Goal: Task Accomplishment & Management: Manage account settings

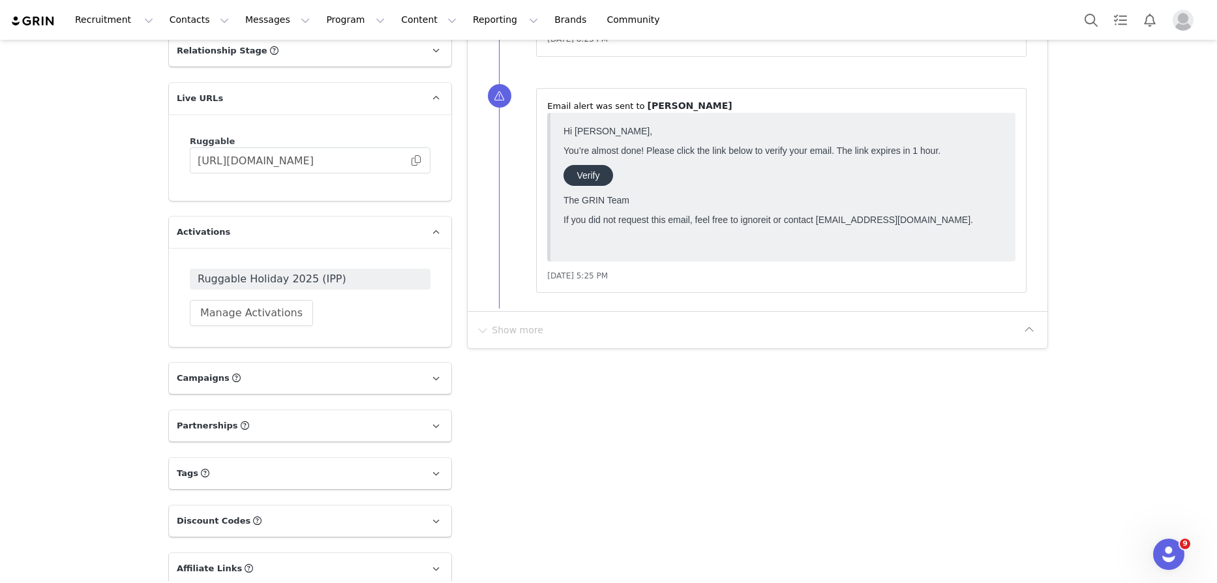
scroll to position [840, 0]
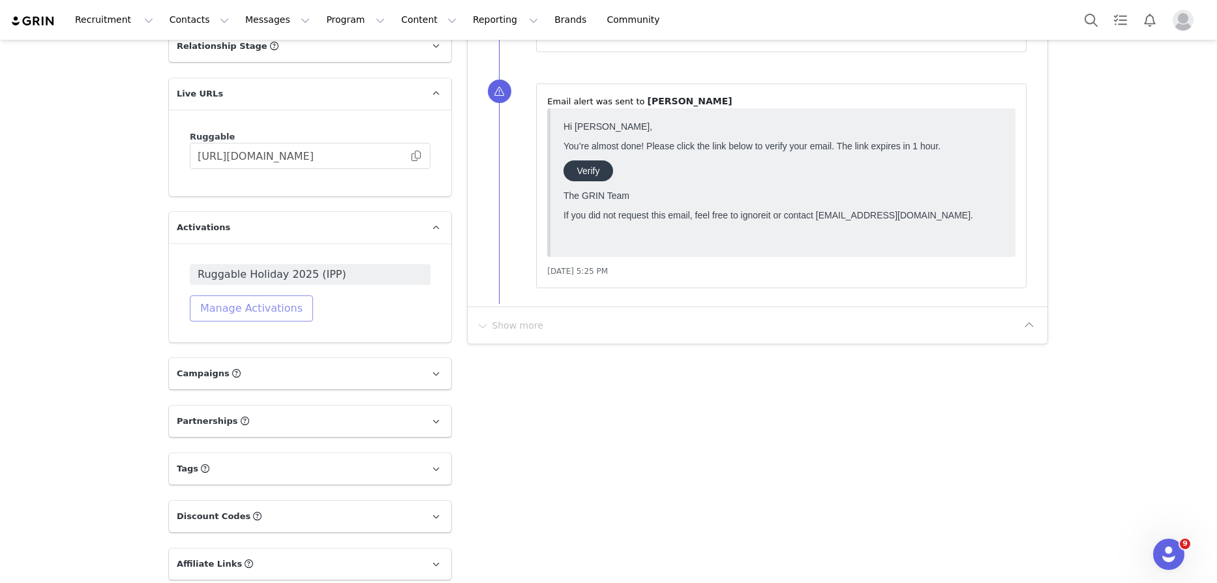
click at [200, 320] on button "Manage Activations" at bounding box center [251, 308] width 123 height 26
click at [251, 378] on div "Select Activation" at bounding box center [217, 375] width 127 height 20
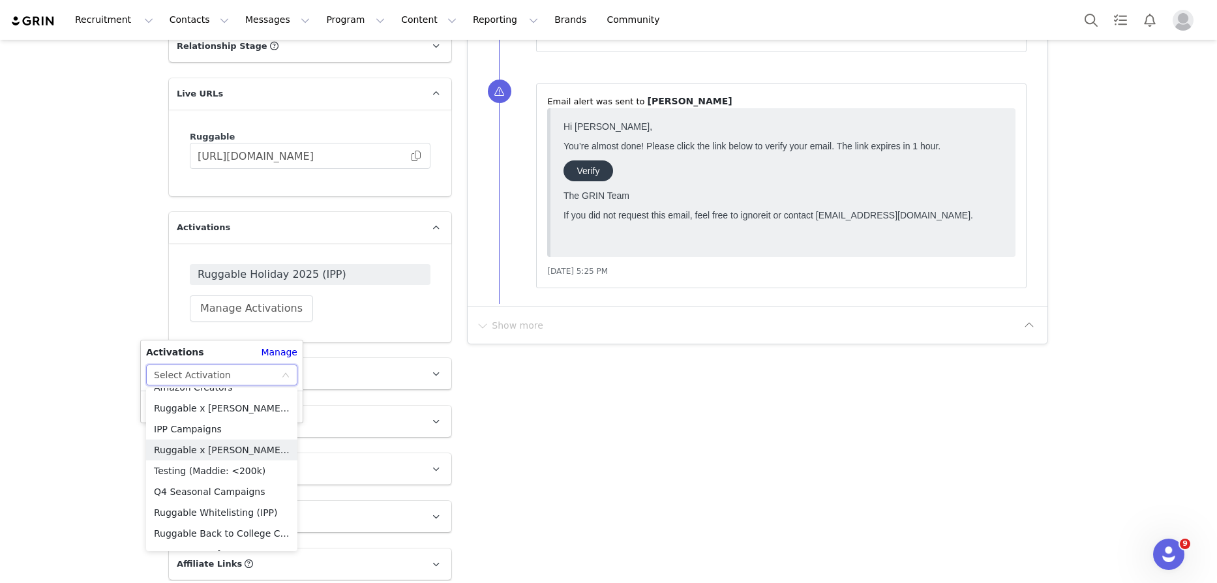
scroll to position [600, 0]
click at [253, 507] on li "Ruggable Whitelisting (IPP)" at bounding box center [221, 510] width 151 height 21
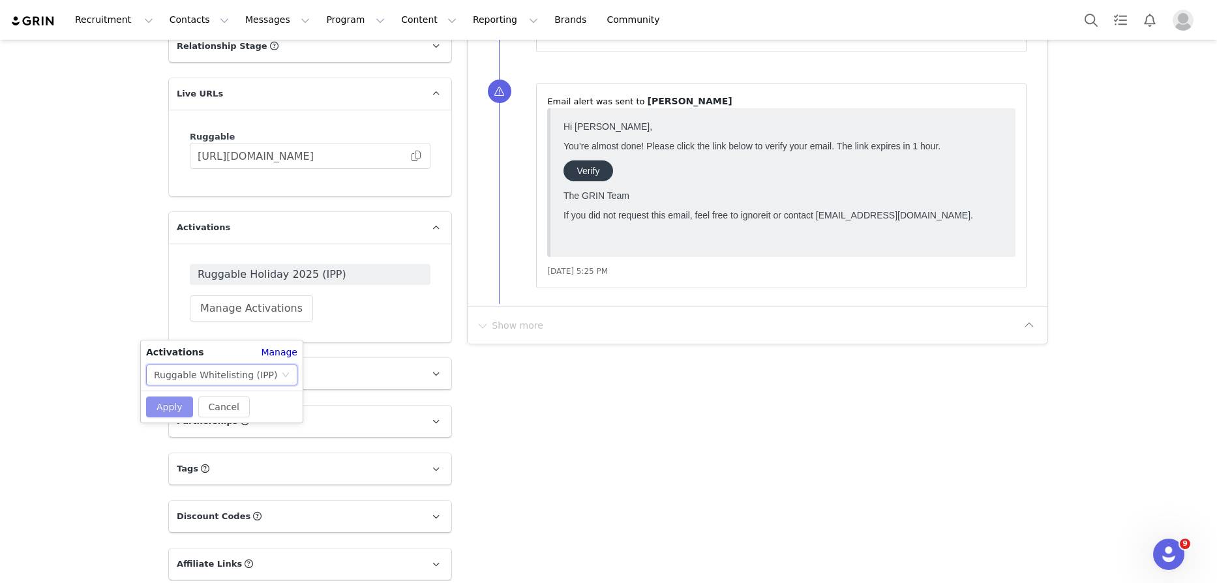
click at [174, 406] on button "Apply" at bounding box center [169, 407] width 47 height 21
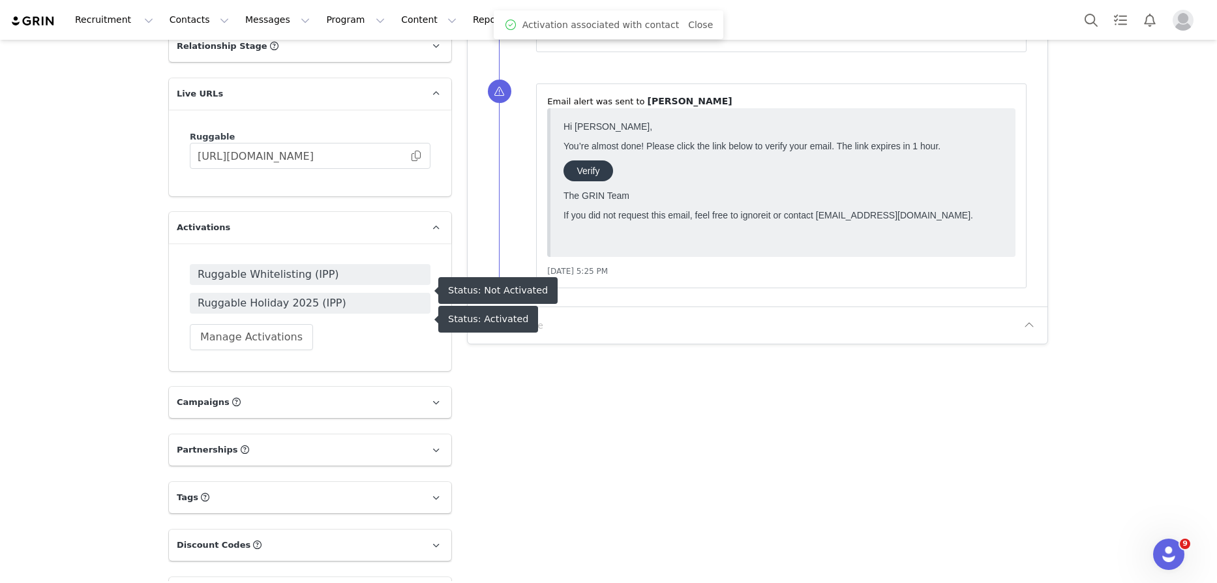
click at [290, 282] on span "Ruggable Whitelisting (IPP)" at bounding box center [310, 275] width 225 height 16
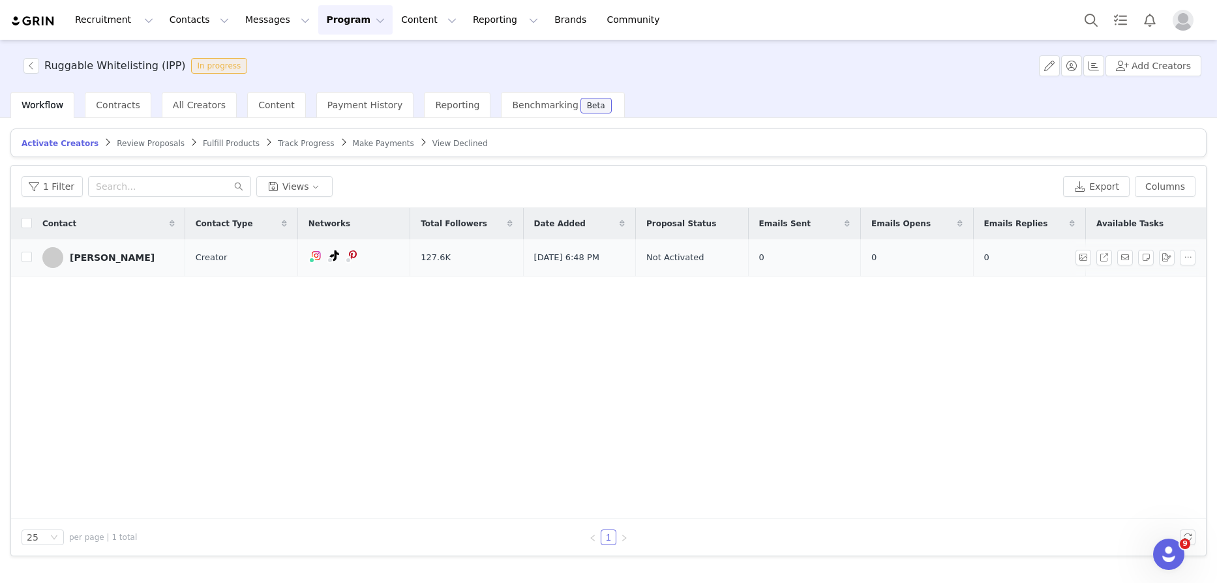
click at [124, 254] on div "[PERSON_NAME]" at bounding box center [112, 257] width 85 height 10
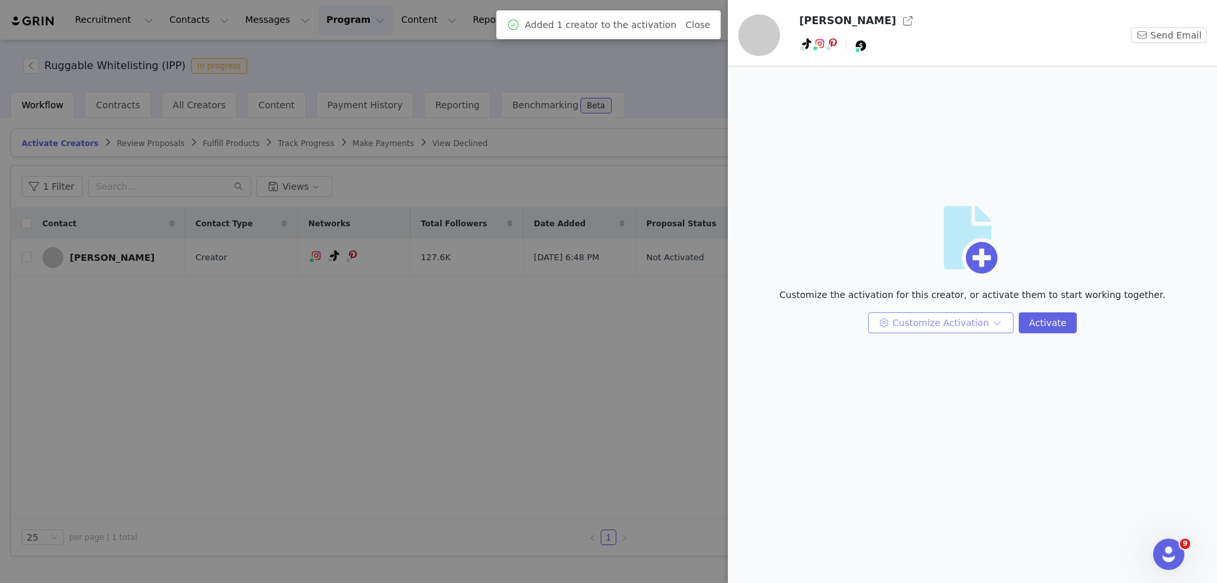
click at [967, 327] on button "Customize Activation" at bounding box center [940, 322] width 145 height 21
click at [929, 353] on li "Edit Available Tasks" at bounding box center [942, 349] width 138 height 21
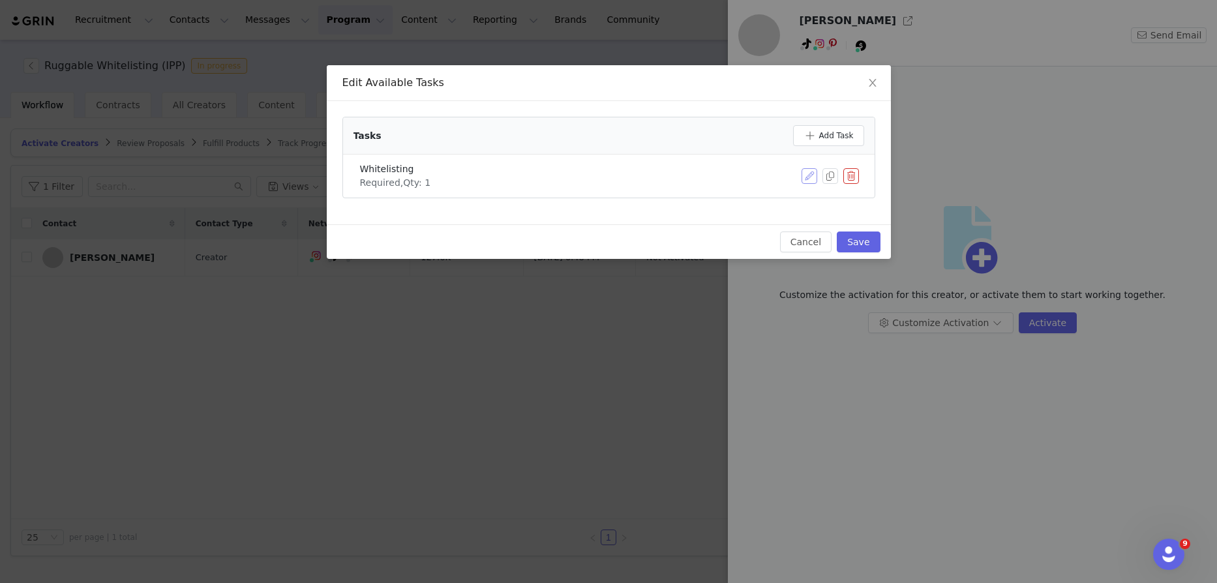
click at [802, 173] on button "button" at bounding box center [810, 176] width 16 height 16
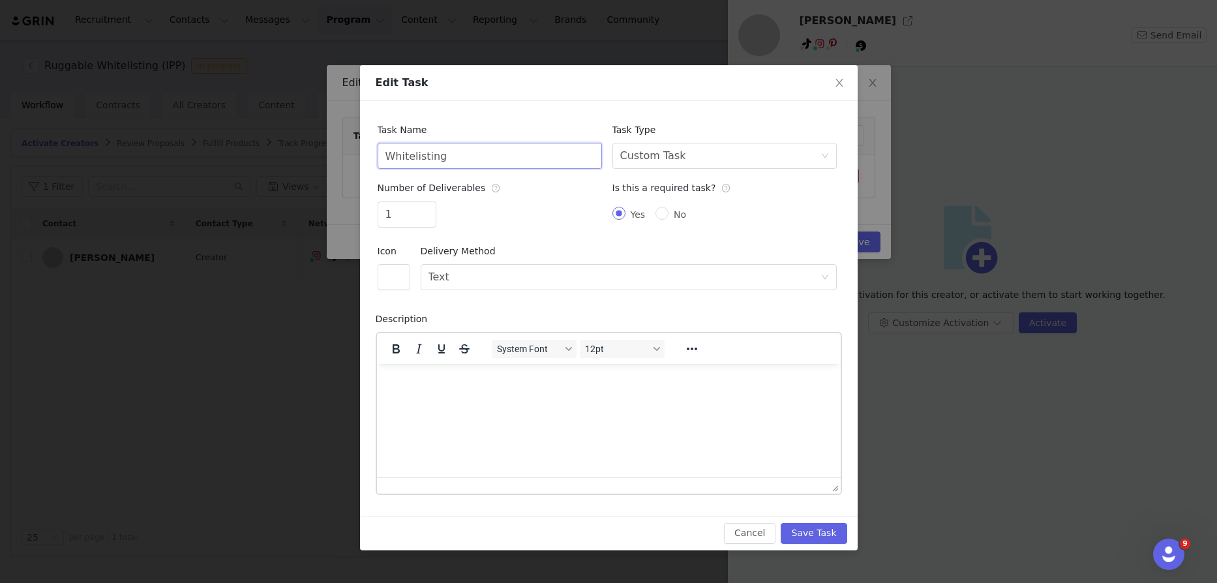
click at [387, 153] on input "Whitelisting" at bounding box center [490, 156] width 224 height 26
type input "3 Months of Whitelisting"
click at [841, 80] on icon "icon: close" at bounding box center [839, 83] width 7 height 8
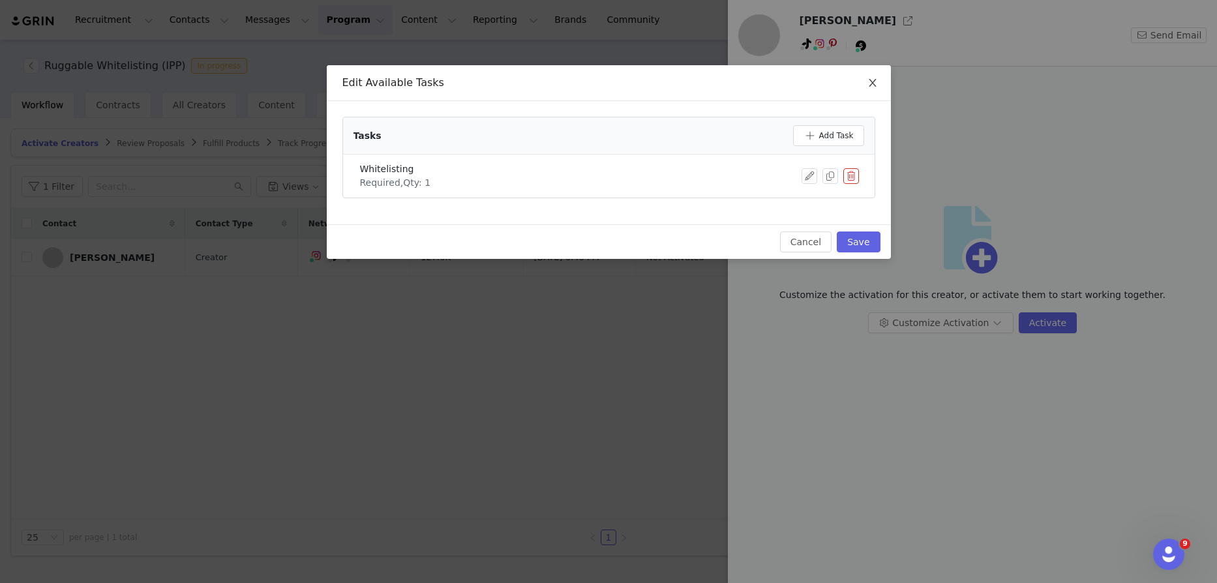
drag, startPoint x: 879, startPoint y: 85, endPoint x: 748, endPoint y: 53, distance: 134.3
click at [877, 84] on span "Close" at bounding box center [872, 83] width 37 height 37
